Goal: Transaction & Acquisition: Purchase product/service

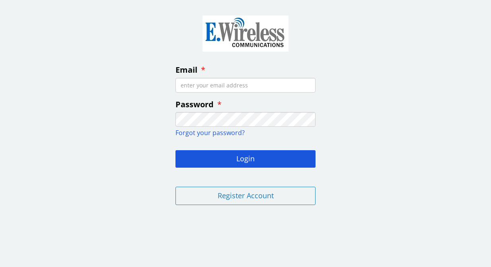
type input "[PERSON_NAME][EMAIL_ADDRESS][DOMAIN_NAME]"
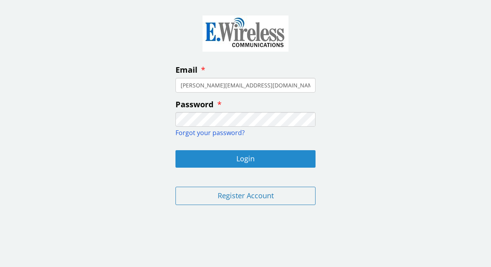
click at [248, 154] on button "Login" at bounding box center [246, 159] width 140 height 18
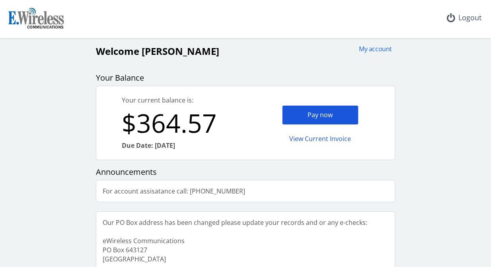
click at [303, 116] on div "Pay now" at bounding box center [320, 115] width 76 height 20
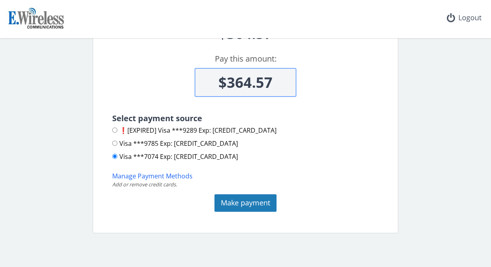
scroll to position [76, 0]
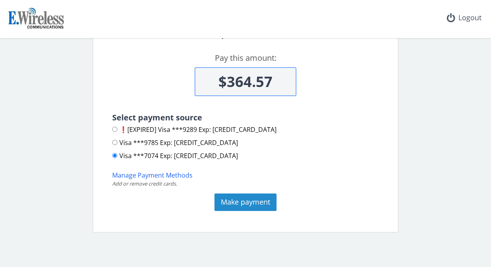
click at [250, 203] on button "Make payment" at bounding box center [246, 203] width 62 height 18
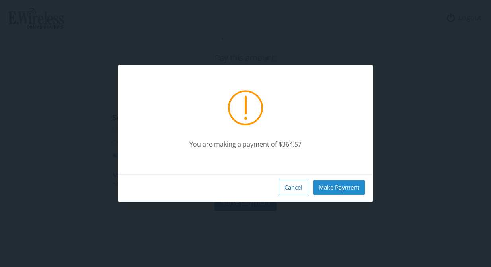
click at [324, 187] on button "Make Payment" at bounding box center [339, 187] width 52 height 15
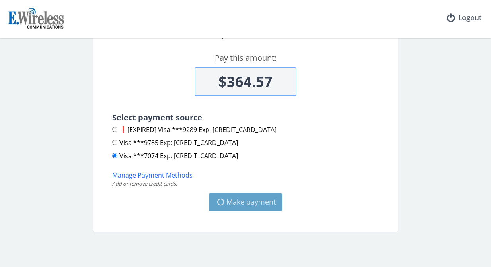
type input "$0"
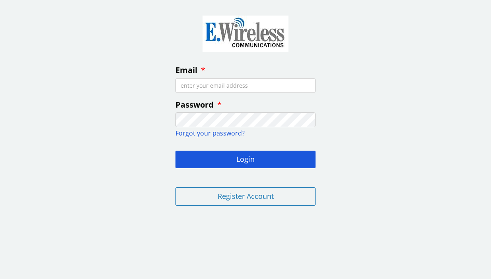
type input "Sherk@mentorms.com"
click at [246, 158] on button "Login" at bounding box center [246, 159] width 140 height 18
